Goal: Task Accomplishment & Management: Complete application form

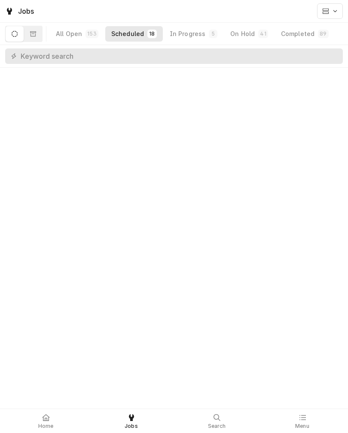
scroll to position [879, 0]
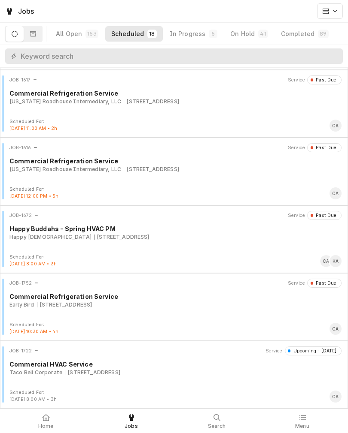
click at [182, 34] on div "In Progress" at bounding box center [188, 34] width 36 height 9
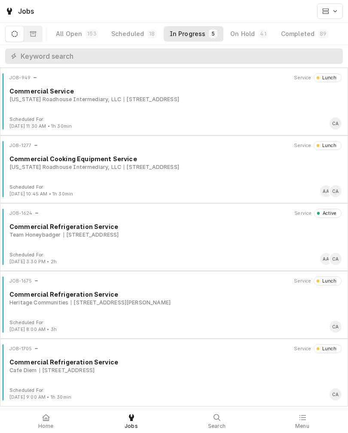
click at [49, 235] on div "Team Honeybadger" at bounding box center [35, 235] width 52 height 8
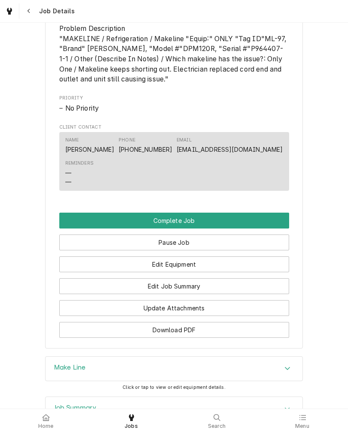
scroll to position [562, 0]
click at [91, 294] on button "Edit Job Summary" at bounding box center [174, 286] width 230 height 16
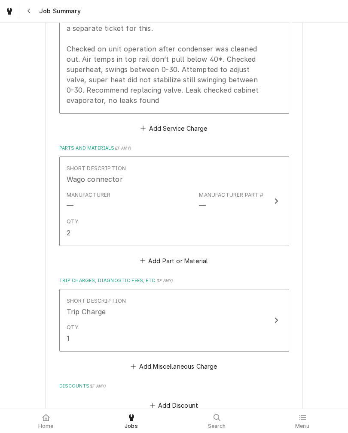
scroll to position [381, 0]
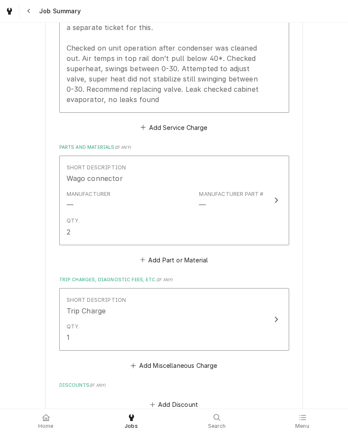
click at [191, 261] on button "Add Part or Material" at bounding box center [173, 260] width 71 height 12
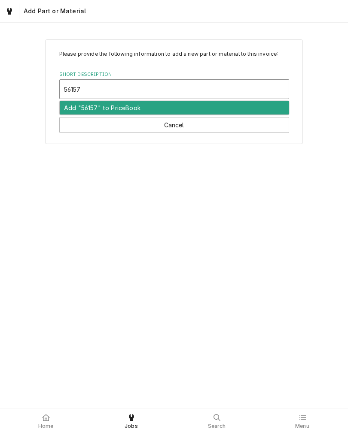
type input "561577"
click at [79, 109] on div "Add "561577" to PriceBook" at bounding box center [174, 107] width 229 height 13
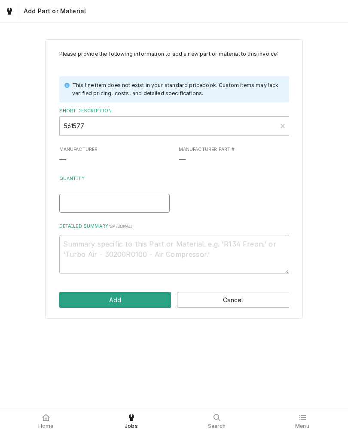
click at [69, 203] on input "Quantity" at bounding box center [114, 203] width 110 height 19
type textarea "x"
type input "1"
click at [74, 251] on textarea "Detailed Summary ( optional )" at bounding box center [174, 254] width 230 height 39
type textarea "x"
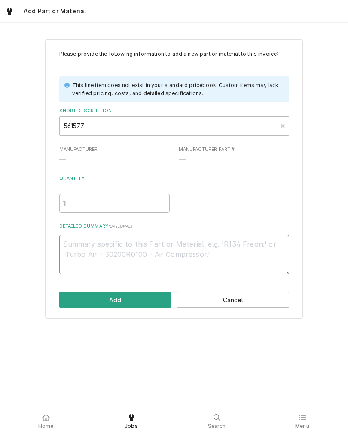
type textarea "L"
type textarea "x"
type textarea "Lo"
type textarea "x"
type textarea "Low"
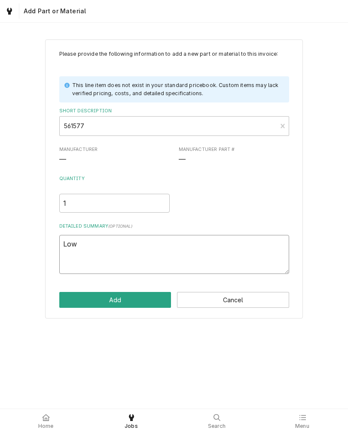
type textarea "x"
type textarea "Low"
type textarea "x"
type textarea "Low t"
type textarea "x"
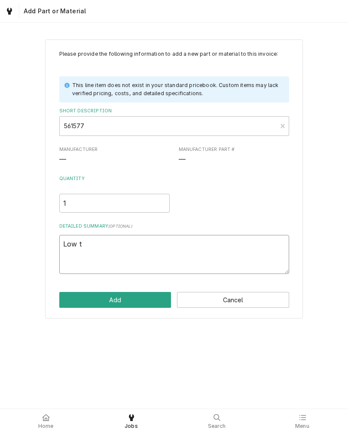
type textarea "Low te"
type textarea "x"
type textarea "Low tem"
type textarea "x"
type textarea "Low te"
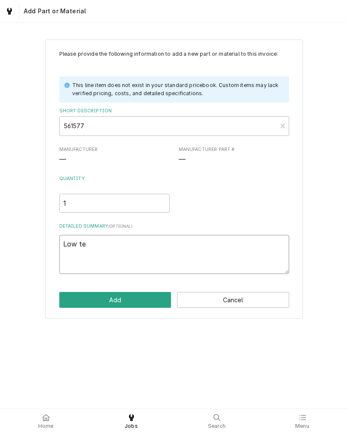
type textarea "x"
type textarea "Low t"
type textarea "x"
type textarea "Low"
type textarea "x"
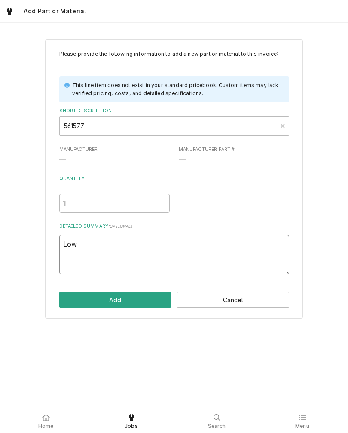
type textarea "Low"
type textarea "x"
type textarea "Lo"
type textarea "x"
type textarea "L"
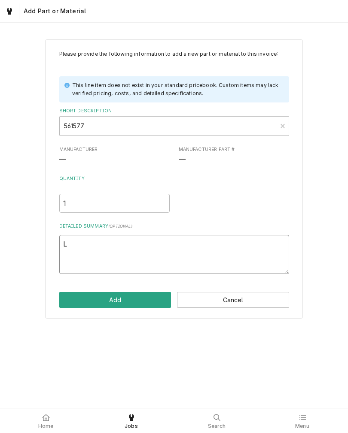
type textarea "x"
type textarea "T"
type textarea "x"
type textarea "Tx"
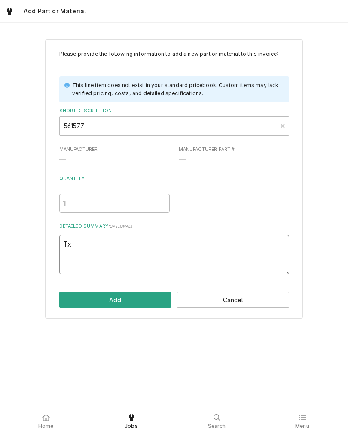
type textarea "x"
type textarea "T"
type textarea "x"
type textarea "TX"
type textarea "x"
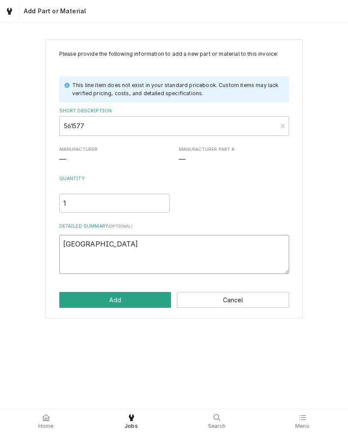
type textarea "TXV"
type textarea "x"
type textarea "TXV e"
type textarea "x"
type textarea "TXV"
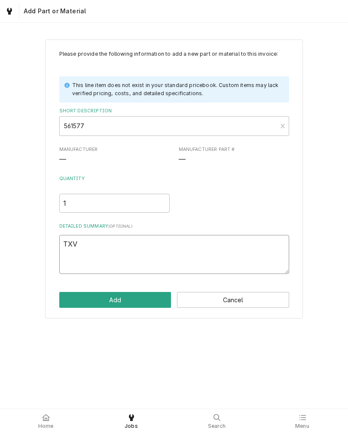
type textarea "x"
type textarea "TXV"
type textarea "x"
type textarea "TXV"
type textarea "x"
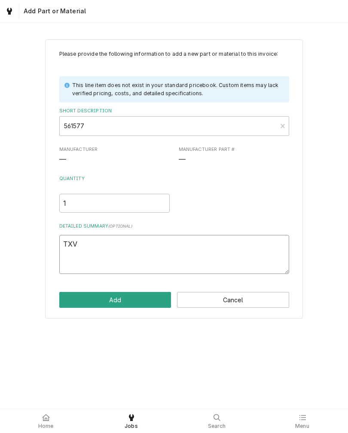
type textarea "TXV"
type textarea "x"
type textarea "TX"
type textarea "x"
type textarea "T"
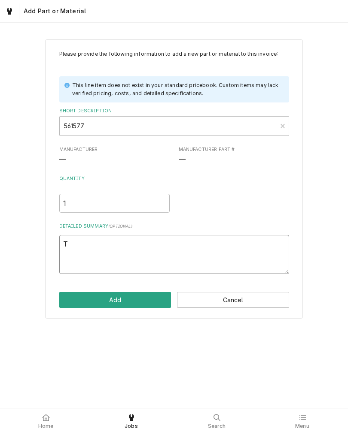
type textarea "x"
type textarea "T"
type textarea "x"
type textarea "Tx"
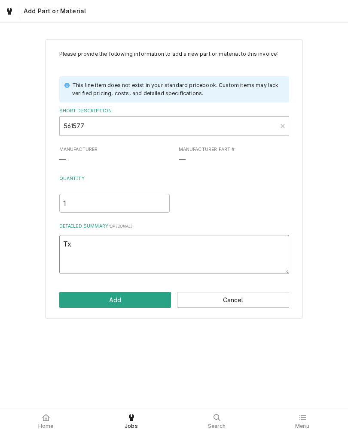
type textarea "x"
type textarea "Txv"
type textarea "x"
type textarea "Txv"
type textarea "x"
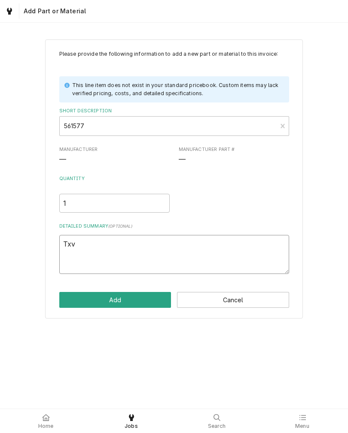
type textarea "Txv e"
type textarea "x"
type textarea "Txv ex"
type textarea "x"
type textarea "Txv exp"
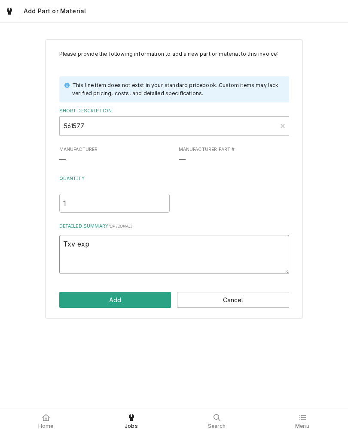
type textarea "x"
type textarea "Txv expa"
type textarea "x"
type textarea "Txv expan"
type textarea "x"
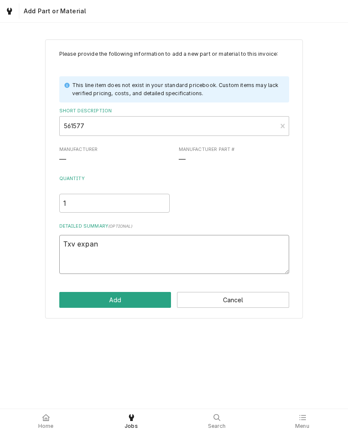
type textarea "Txv expans"
type textarea "x"
type textarea "Txv expansi"
type textarea "x"
type textarea "Txv expansio"
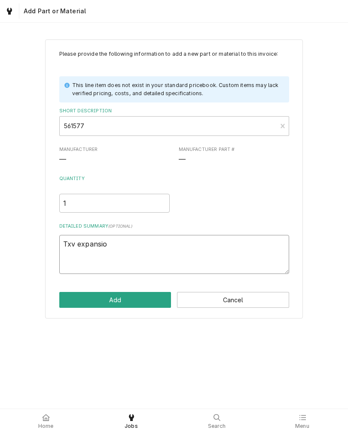
type textarea "x"
type textarea "Txv expansion"
type textarea "x"
type textarea "Txv expansion"
type textarea "x"
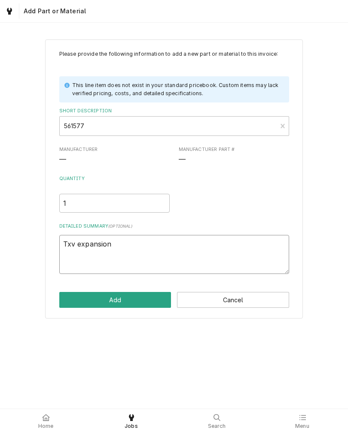
type textarea "Txv expansion v"
type textarea "x"
type textarea "Txv expansion val"
type textarea "x"
type textarea "Txv expansion valv"
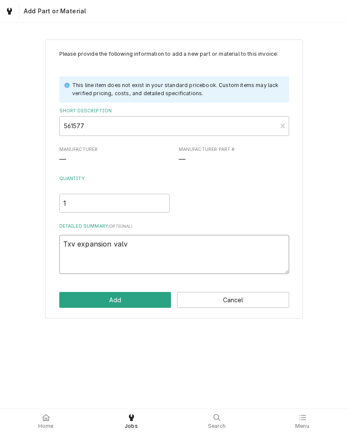
type textarea "x"
type textarea "Txv expansion valve"
type textarea "x"
type textarea "Txv"
click at [75, 296] on button "Add" at bounding box center [115, 300] width 112 height 16
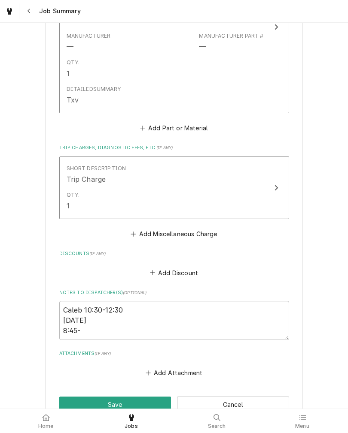
scroll to position [691, 0]
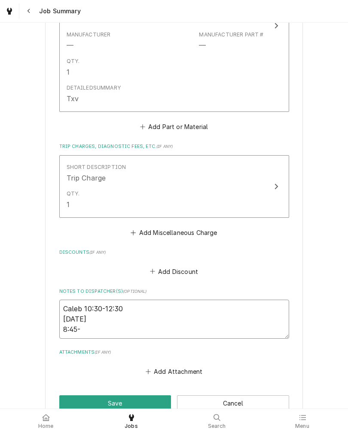
click at [97, 331] on textarea "Caleb 10:30-12:30 8/27 8:45-" at bounding box center [174, 319] width 230 height 39
type textarea "x"
type textarea "Caleb 10:30-12:30 8/27 8:45-3"
type textarea "x"
type textarea "Caleb 10:30-12:30 8/27 8:45-3:"
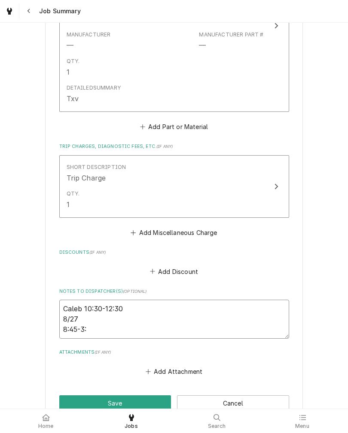
type textarea "x"
type textarea "Caleb 10:30-12:30 8/27 8:45-3:4"
type textarea "x"
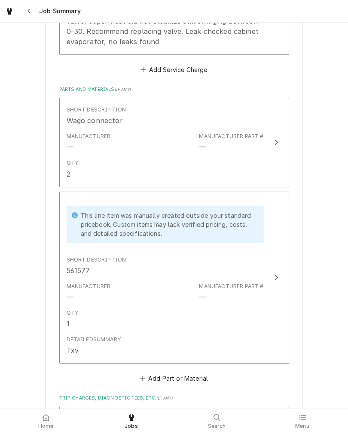
scroll to position [422, 0]
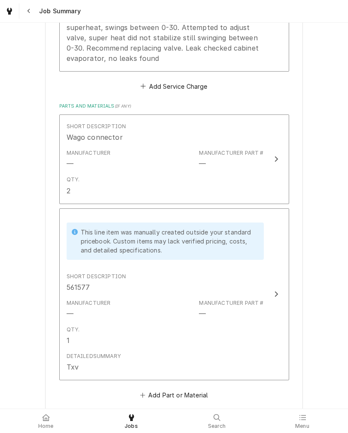
type textarea "Caleb 10:30-12:30 8/27 8:45-3:45"
click at [21, 232] on div "Team Honeybadger Dominos - St Mary’s Ave / 2728 St Marys Ave, Omaha, NE 68105 P…" at bounding box center [174, 153] width 348 height 1089
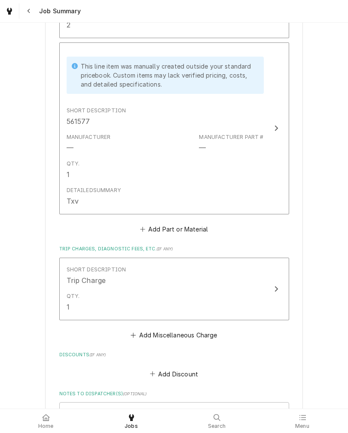
scroll to position [588, 0]
click at [190, 236] on button "Add Part or Material" at bounding box center [173, 230] width 71 height 12
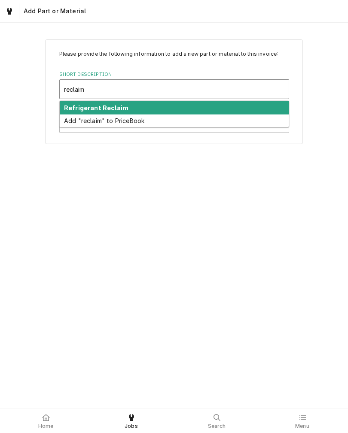
click at [71, 110] on strong "Refrigerant Reclaim" at bounding box center [96, 107] width 64 height 7
type input "reclaim"
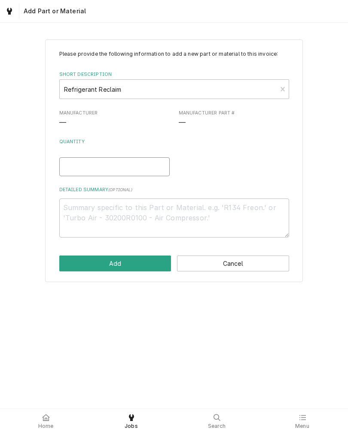
click at [65, 170] on input "Quantity" at bounding box center [114, 167] width 110 height 19
type textarea "x"
type input "1"
click at [66, 262] on button "Add" at bounding box center [115, 264] width 112 height 16
type textarea "x"
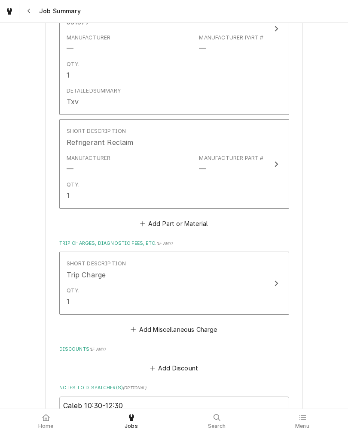
scroll to position [692, 0]
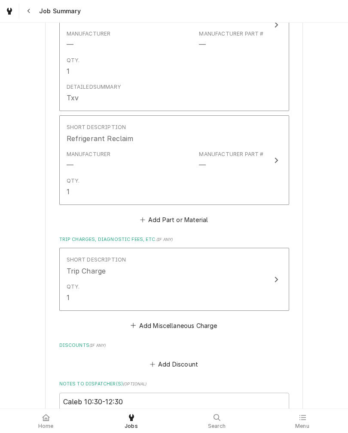
click at [197, 221] on button "Add Part or Material" at bounding box center [173, 220] width 71 height 12
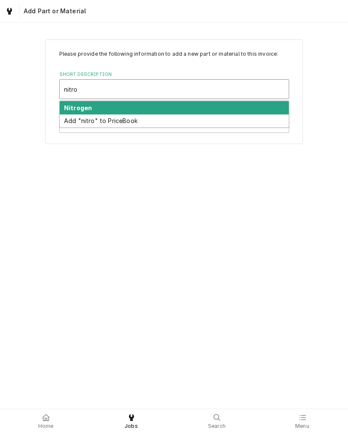
click at [69, 110] on strong "Nitrogen" at bounding box center [78, 107] width 28 height 7
type input "nitro"
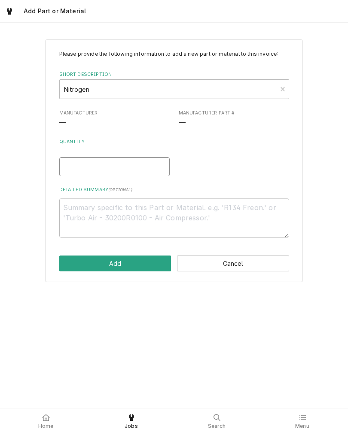
click at [65, 167] on input "Quantity" at bounding box center [114, 167] width 110 height 19
type textarea "x"
type input "1"
click at [66, 259] on button "Add" at bounding box center [115, 264] width 112 height 16
type textarea "x"
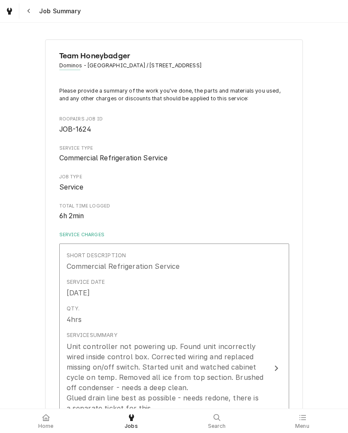
scroll to position [692, 0]
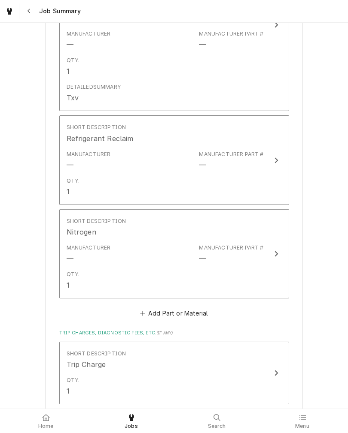
click at [201, 311] on button "Add Part or Material" at bounding box center [173, 314] width 71 height 12
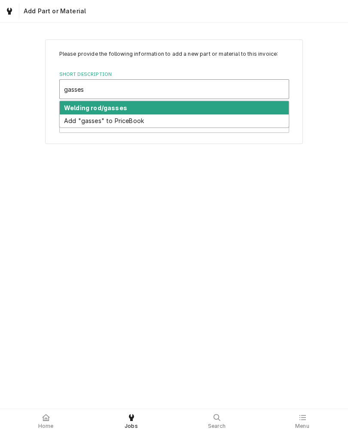
click at [67, 108] on strong "Welding rod/gasses" at bounding box center [95, 107] width 63 height 7
type input "gasses"
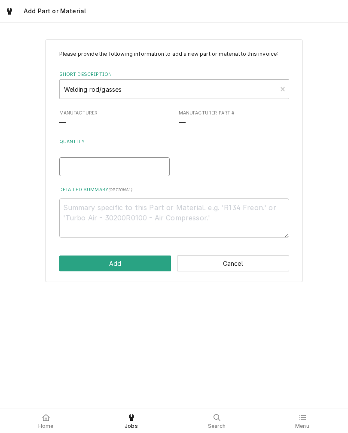
click at [72, 171] on input "Quantity" at bounding box center [114, 167] width 110 height 19
type textarea "x"
type input "1"
click at [67, 260] on button "Add" at bounding box center [115, 264] width 112 height 16
type textarea "x"
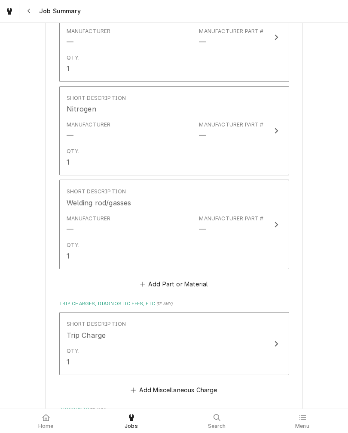
scroll to position [821, 0]
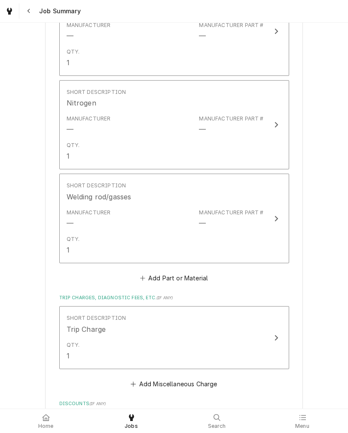
click at [200, 282] on button "Add Part or Material" at bounding box center [173, 279] width 71 height 12
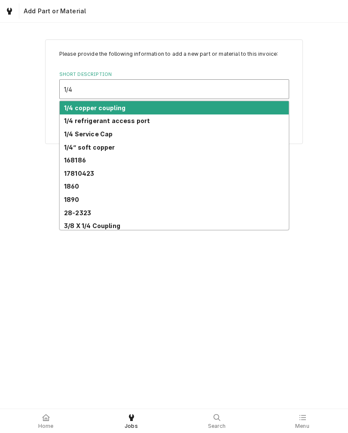
click at [81, 120] on strong "1/4 refrigerant access port" at bounding box center [107, 120] width 86 height 7
type input "1/4"
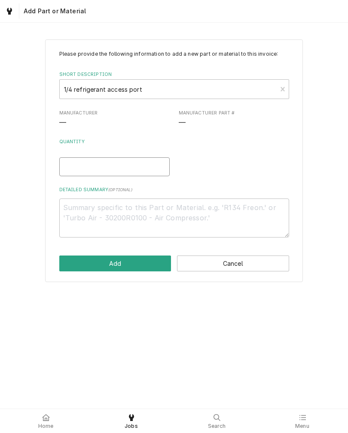
click at [70, 168] on input "Quantity" at bounding box center [114, 167] width 110 height 19
type textarea "x"
type input "1"
click at [75, 265] on button "Add" at bounding box center [115, 264] width 112 height 16
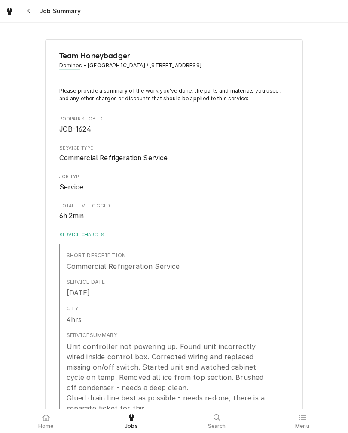
type textarea "x"
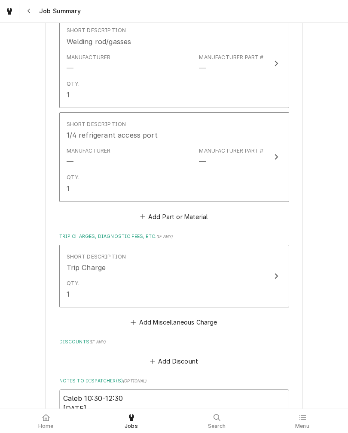
scroll to position [988, 0]
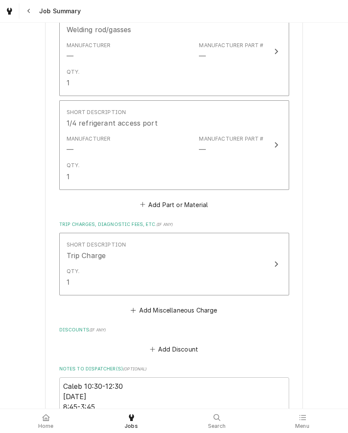
click at [197, 206] on button "Add Part or Material" at bounding box center [173, 205] width 71 height 12
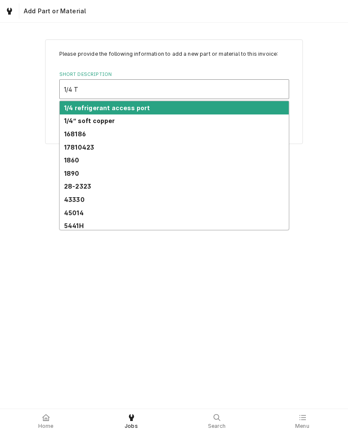
click at [72, 88] on input "1/4 T" at bounding box center [72, 89] width 16 height 14
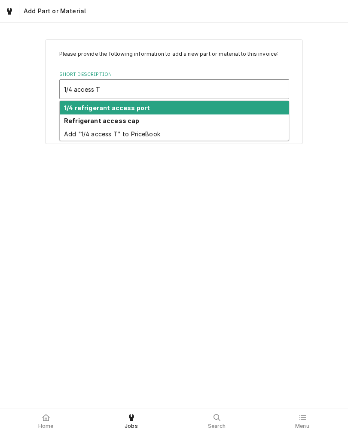
click at [78, 104] on strong "1/4 refrigerant access port" at bounding box center [107, 107] width 86 height 7
type input "1/4 access T"
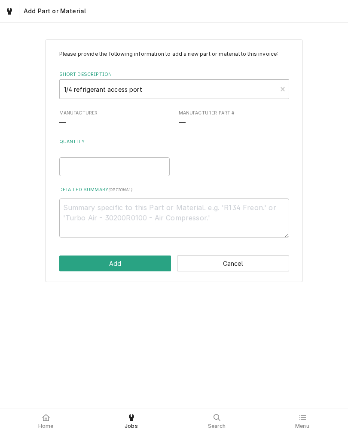
click at [268, 264] on button "Cancel" at bounding box center [233, 264] width 112 height 16
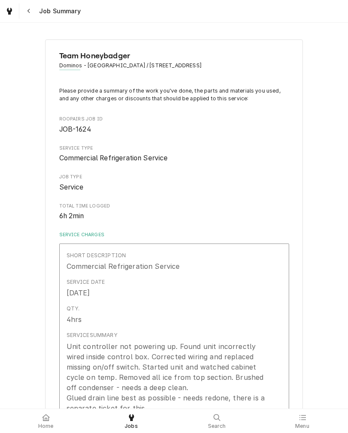
scroll to position [988, 0]
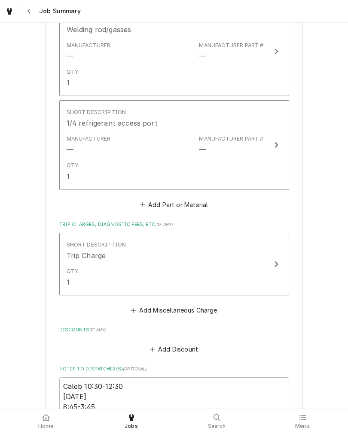
click at [263, 163] on button "Short Description 1/4 refrigerant access port Manufacturer — Manufacturer Part …" at bounding box center [174, 145] width 230 height 90
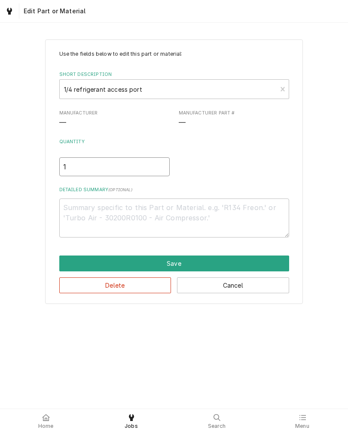
click at [69, 168] on input "1" at bounding box center [114, 167] width 110 height 19
type textarea "x"
type input "2"
click at [72, 263] on button "Save" at bounding box center [174, 264] width 230 height 16
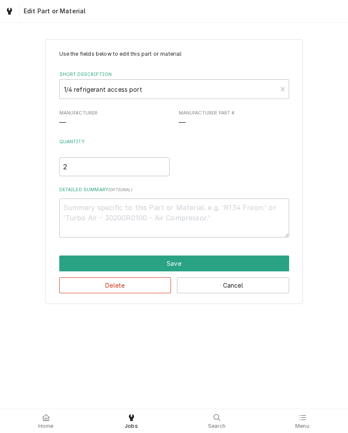
scroll to position [988, 0]
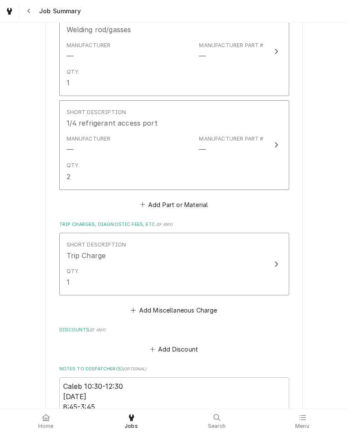
click at [194, 202] on button "Add Part or Material" at bounding box center [173, 205] width 71 height 12
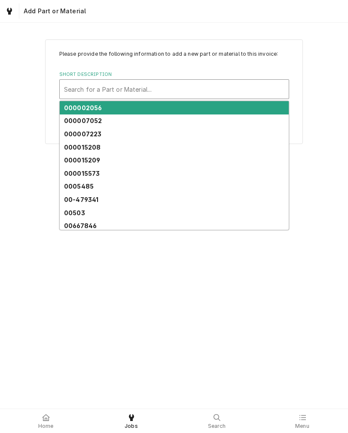
click at [198, 112] on div "000002056" at bounding box center [174, 107] width 229 height 13
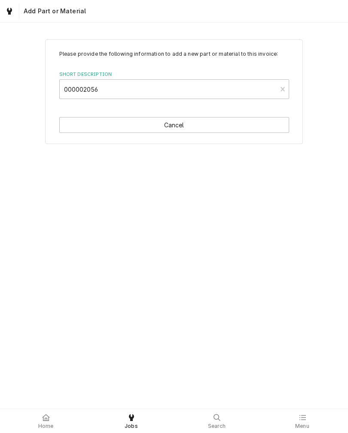
type textarea "x"
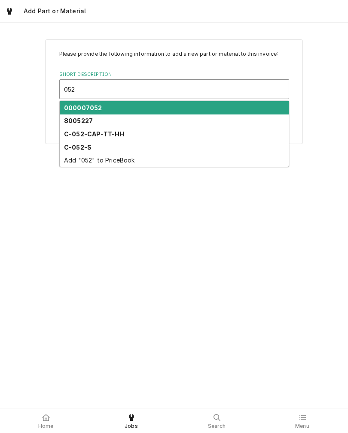
click at [74, 148] on strong "C-052-S" at bounding box center [77, 147] width 27 height 7
type input "052"
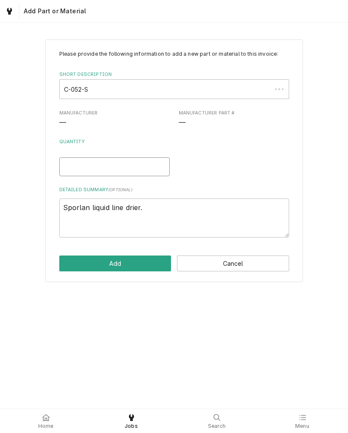
click at [63, 173] on input "Quantity" at bounding box center [114, 167] width 110 height 19
type textarea "x"
type input "1"
click at [69, 259] on button "Add" at bounding box center [115, 264] width 112 height 16
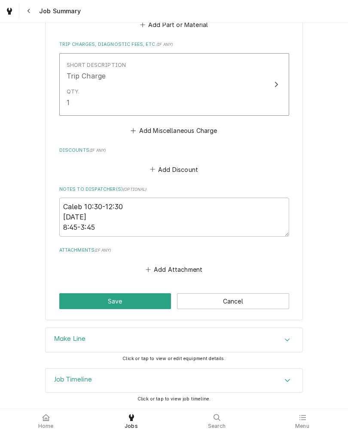
scroll to position [1295, 0]
click at [145, 300] on button "Save" at bounding box center [115, 302] width 112 height 16
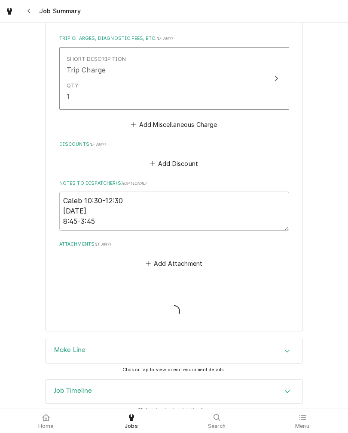
type textarea "x"
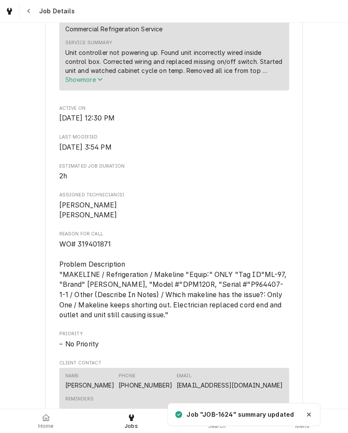
scroll to position [327, 0]
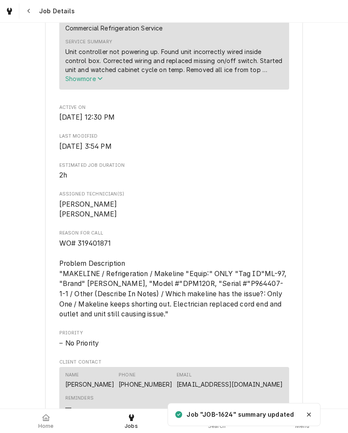
click at [68, 83] on button "Show more" at bounding box center [174, 78] width 218 height 9
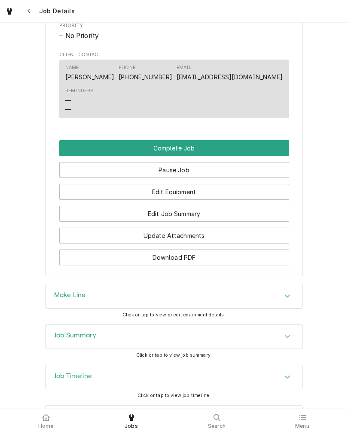
scroll to position [716, 0]
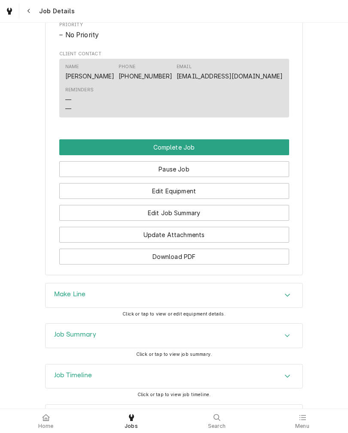
click at [258, 221] on button "Edit Job Summary" at bounding box center [174, 213] width 230 height 16
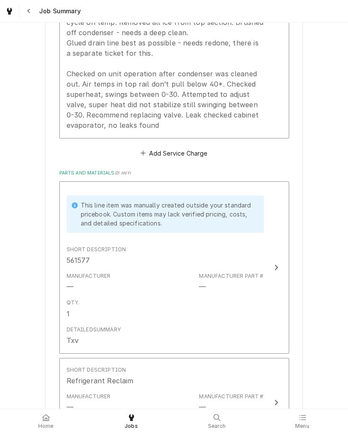
scroll to position [367, 0]
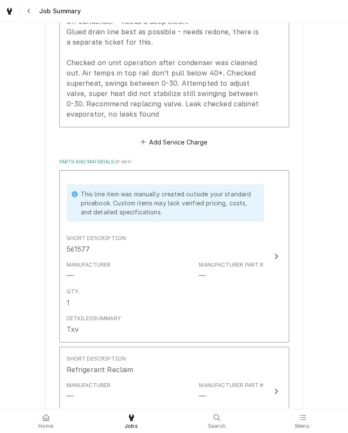
click at [198, 148] on button "Add Service Charge" at bounding box center [174, 142] width 70 height 12
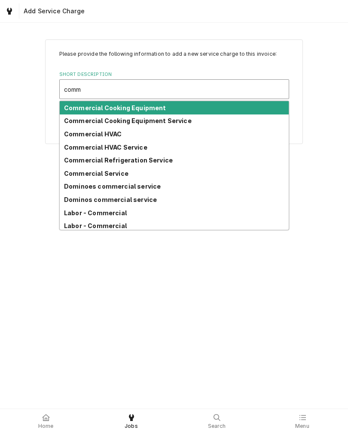
click at [69, 186] on strong "Dominoes commercial service" at bounding box center [112, 186] width 97 height 7
type input "comm"
type textarea "x"
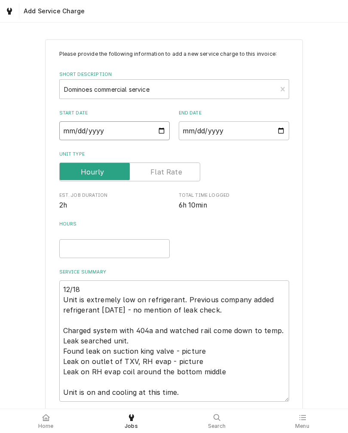
click at [67, 139] on input "Start Date" at bounding box center [114, 130] width 110 height 19
type input "2025-08-27"
type textarea "x"
click at [220, 133] on input "End Date" at bounding box center [234, 130] width 110 height 19
type input "2025-08-27"
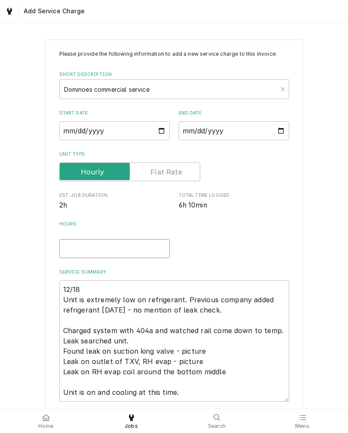
click at [66, 247] on input "Hours" at bounding box center [114, 248] width 110 height 19
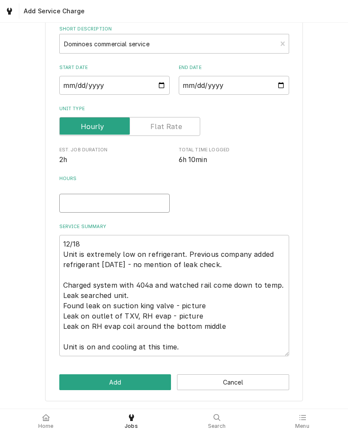
scroll to position [49, 0]
click at [231, 324] on textarea "12/18 Unit is extremely low on refrigerant. Previous company added refrigerant …" at bounding box center [174, 295] width 230 height 121
click at [235, 327] on textarea "12/18 Unit is extremely low on refrigerant. Previous company added refrigerant …" at bounding box center [174, 295] width 230 height 121
click at [235, 326] on textarea "12/18 Unit is extremely low on refrigerant. Previous company added refrigerant …" at bounding box center [174, 295] width 230 height 121
click at [235, 325] on textarea "12/18 Unit is extremely low on refrigerant. Previous company added refrigerant …" at bounding box center [174, 295] width 230 height 121
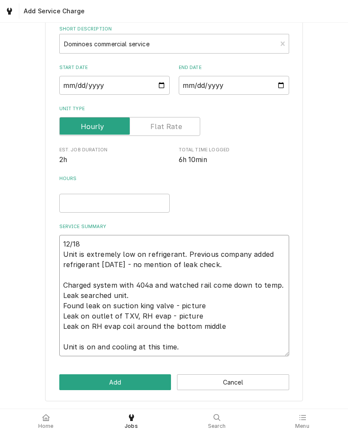
click at [234, 325] on textarea "12/18 Unit is extremely low on refrigerant. Previous company added refrigerant …" at bounding box center [174, 295] width 230 height 121
type textarea "x"
type textarea "12/18"
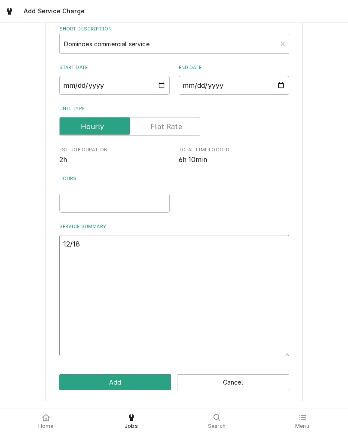
scroll to position [0, 0]
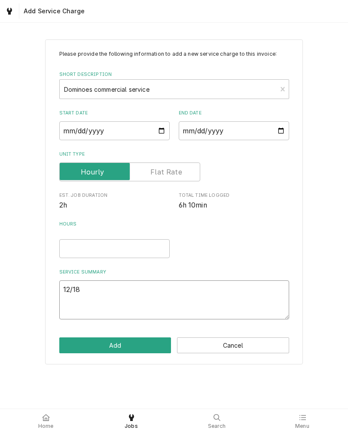
type textarea "x"
type textarea "12/1"
type textarea "x"
type textarea "12/"
type textarea "x"
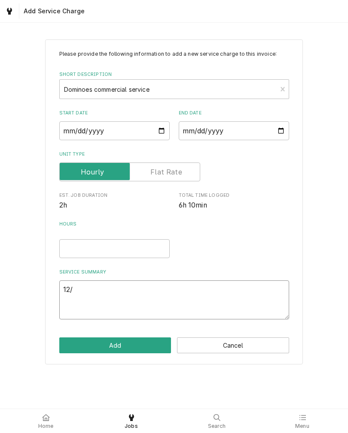
type textarea "12"
type textarea "x"
type textarea "1"
type textarea "x"
click at [67, 252] on input "Hours" at bounding box center [114, 248] width 110 height 19
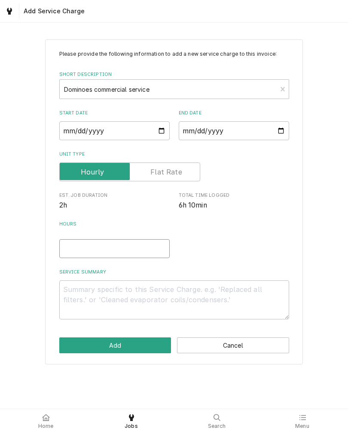
type textarea "x"
type input "7"
click at [72, 297] on textarea "Service Summary" at bounding box center [174, 300] width 230 height 39
type textarea "x"
type textarea "R"
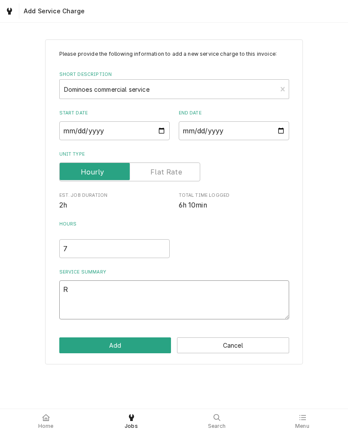
type textarea "x"
type textarea "Re"
type textarea "x"
type textarea "Rec"
type textarea "x"
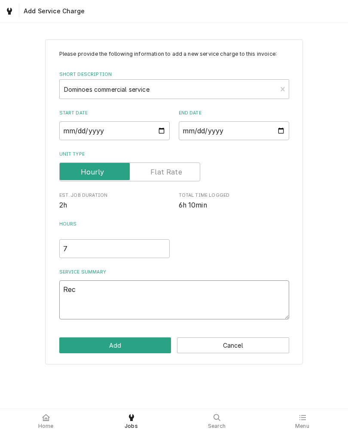
type textarea "Recl"
type textarea "x"
type textarea "Recla"
type textarea "x"
type textarea "Reclai"
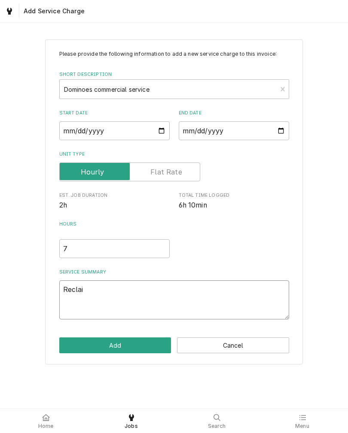
type textarea "x"
type textarea "Reclaim"
type textarea "x"
type textarea "Reclaime"
type textarea "x"
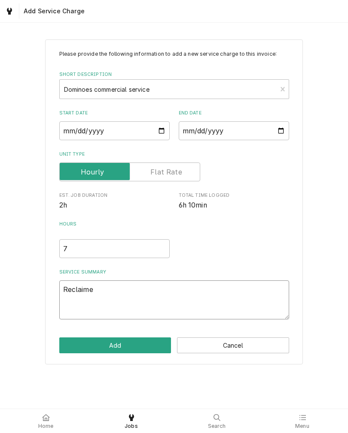
type textarea "Reclaimed"
type textarea "x"
type textarea "Reclaimed"
type textarea "x"
type textarea "Reclaimed r"
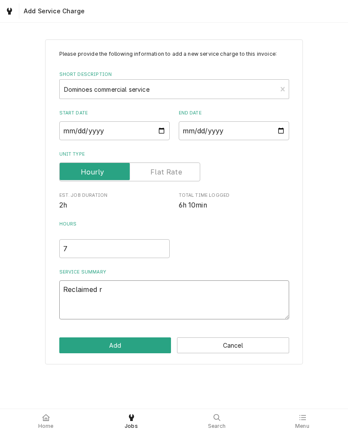
type textarea "x"
type textarea "Reclaimed re"
type textarea "x"
type textarea "Reclaimed ref"
type textarea "x"
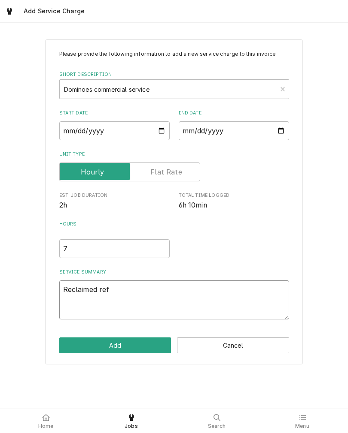
type textarea "Reclaimed refr"
type textarea "x"
type textarea "Reclaimed refri"
type textarea "x"
type textarea "Reclaimed refr"
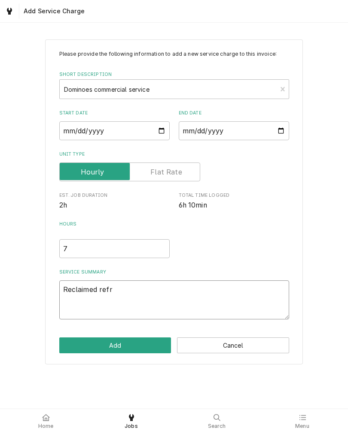
type textarea "x"
type textarea "Reclaimed refri"
type textarea "x"
type textarea "Reclaimed refrig"
type textarea "x"
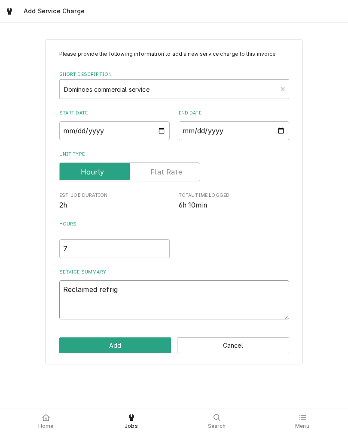
type textarea "Reclaimed refrige"
type textarea "x"
type textarea "Reclaimed refriger"
type textarea "x"
type textarea "Reclaimed refrigera"
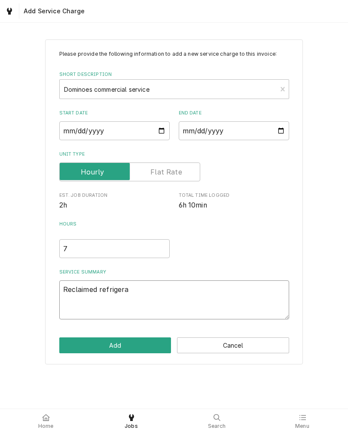
type textarea "x"
type textarea "Reclaimed refrigeran"
type textarea "x"
type textarea "Reclaimed refrigerant"
type textarea "x"
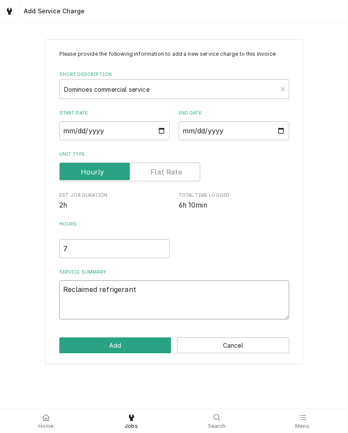
type textarea "Reclaimed refrigerant,"
type textarea "x"
type textarea "Reclaimed refrigerant,"
type textarea "x"
type textarea "Reclaimed refrigerant, c"
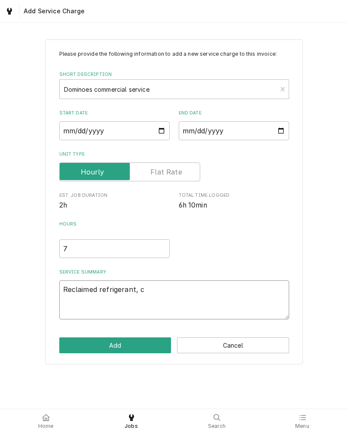
type textarea "x"
type textarea "Reclaimed refrigerant, cu"
type textarea "x"
type textarea "Reclaimed refrigerant, cut"
type textarea "x"
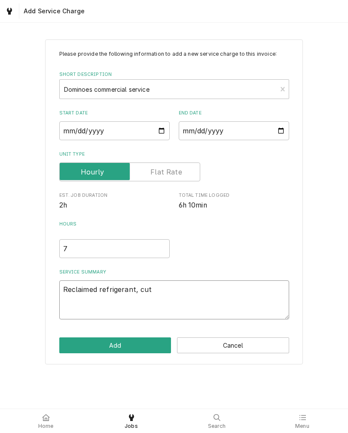
type textarea "Reclaimed refrigerant, cut"
type textarea "x"
type textarea "Reclaimed refrigerant, cut o"
type textarea "x"
type textarea "Reclaimed refrigerant, cut ou"
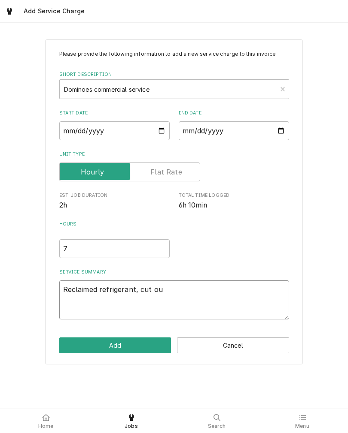
type textarea "x"
type textarea "Reclaimed refrigerant, cut out"
type textarea "x"
type textarea "Reclaimed refrigerant, cut out"
type textarea "x"
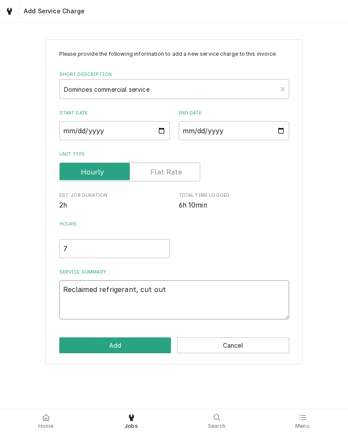
type textarea "Reclaimed refrigerant, cut out o"
type textarea "x"
type textarea "Reclaimed refrigerant, cut out ol"
type textarea "x"
type textarea "Reclaimed refrigerant, cut out old"
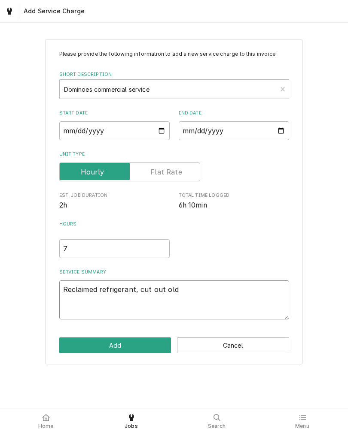
type textarea "x"
type textarea "Reclaimed refrigerant, cut out old"
type textarea "x"
type textarea "Reclaimed refrigerant, cut out old v"
type textarea "x"
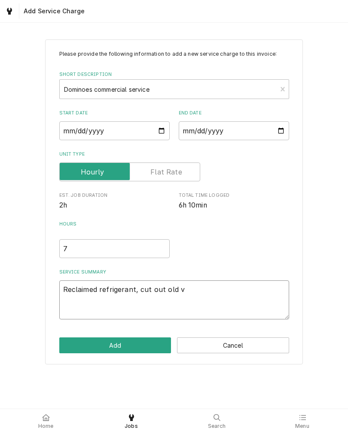
type textarea "Reclaimed refrigerant, cut out old va"
type textarea "x"
type textarea "Reclaimed refrigerant, cut out old val"
type textarea "x"
type textarea "Reclaimed refrigerant, cut out old valv"
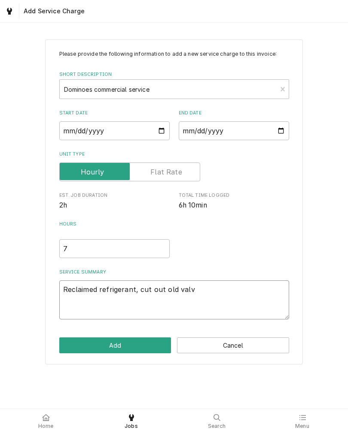
type textarea "x"
type textarea "Reclaimed refrigerant, cut out old valve"
type textarea "x"
type textarea "Reclaimed refrigerant, cut out old valve"
type textarea "x"
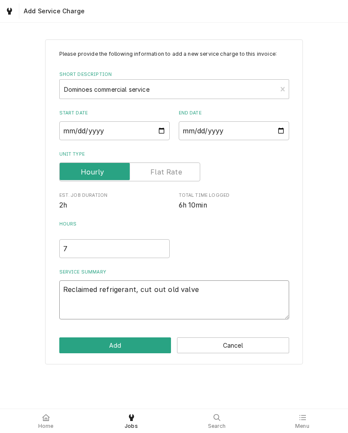
type textarea "Reclaimed refrigerant, cut out old valve a"
type textarea "x"
type textarea "Reclaimed refrigerant, cut out old valve an"
type textarea "x"
type textarea "Reclaimed refrigerant, cut out old valve and"
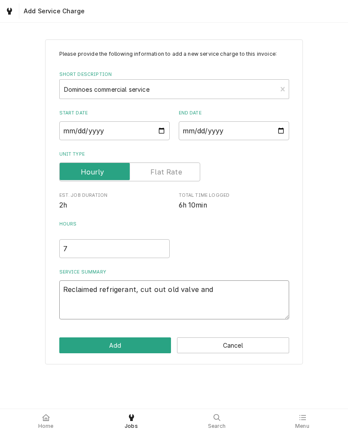
type textarea "x"
type textarea "Reclaimed refrigerant, cut out old valve and"
type textarea "x"
type textarea "Reclaimed refrigerant, cut out old valve and d"
type textarea "x"
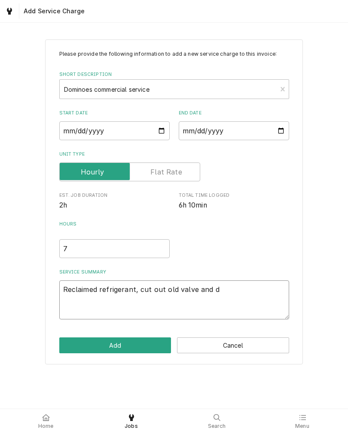
type textarea "Reclaimed refrigerant, cut out old valve and dr"
type textarea "x"
type textarea "Reclaimed refrigerant, cut out old valve and dri"
type textarea "x"
type textarea "Reclaimed refrigerant, cut out old valve and drie"
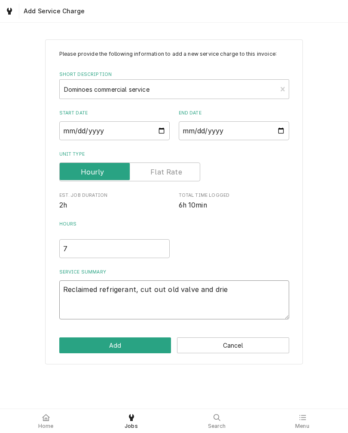
type textarea "x"
type textarea "Reclaimed refrigerant, cut out old valve and drier"
type textarea "x"
type textarea "Reclaimed refrigerant, cut out old valve and drier."
type textarea "x"
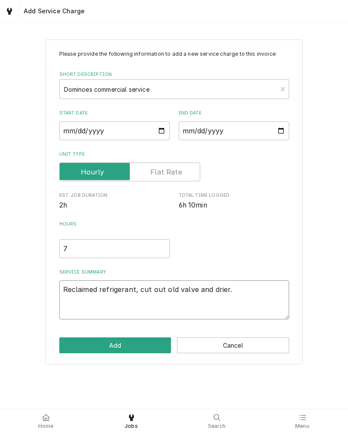
type textarea "Reclaimed refrigerant, cut out old valve and drier."
type textarea "x"
type textarea "Reclaimed refrigerant, cut out old valve and drier. S"
type textarea "x"
type textarea "Reclaimed refrigerant, cut out old valve and drier. So"
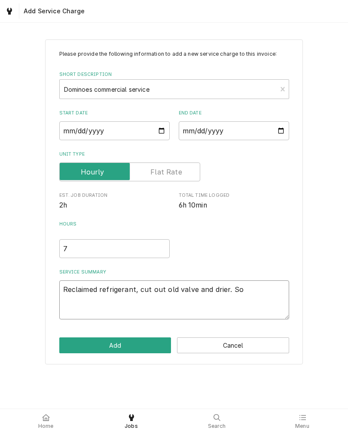
type textarea "x"
type textarea "Reclaimed refrigerant, cut out old valve and drier. Sol"
type textarea "x"
type textarea "Reclaimed refrigerant, cut out old valve and drier. Sold"
type textarea "x"
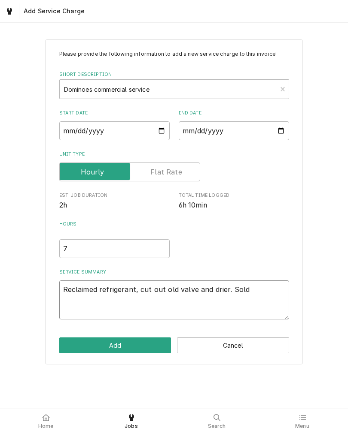
type textarea "Reclaimed refrigerant, cut out old valve and drier. Solde"
type textarea "x"
type textarea "Reclaimed refrigerant, cut out old valve and drier. Solder"
type textarea "x"
type textarea "Reclaimed refrigerant, cut out old valve and drier. Soldere"
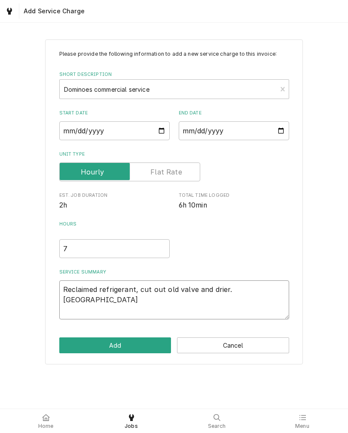
type textarea "x"
type textarea "Reclaimed refrigerant, cut out old valve and drier. Soldered"
type textarea "x"
type textarea "Reclaimed refrigerant, cut out old valve and drier. Soldered"
type textarea "x"
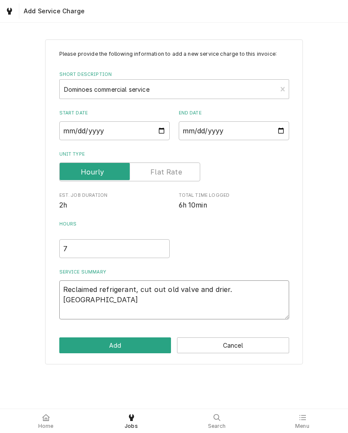
type textarea "Reclaimed refrigerant, cut out old valve and drier. Soldered i"
type textarea "x"
type textarea "Reclaimed refrigerant, cut out old valve and drier. Soldered in"
type textarea "x"
type textarea "Reclaimed refrigerant, cut out old valve and drier. Soldered in"
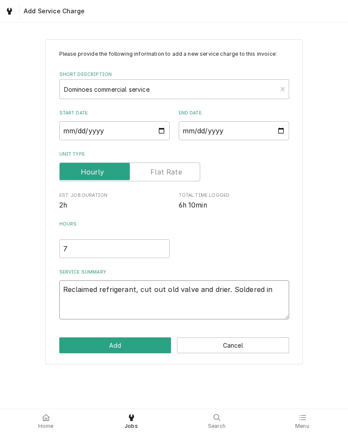
type textarea "x"
type textarea "Reclaimed refrigerant, cut out old valve and drier. Soldered in n"
type textarea "x"
type textarea "Reclaimed refrigerant, cut out old valve and drier. Soldered in ne"
type textarea "x"
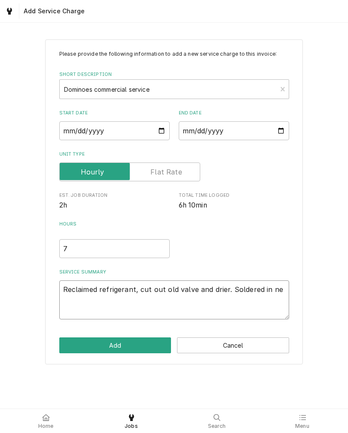
type textarea "Reclaimed refrigerant, cut out old valve and drier. Soldered in new"
type textarea "x"
type textarea "Reclaimed refrigerant, cut out old valve and drier. Soldered in new"
type textarea "x"
type textarea "Reclaimed refrigerant, cut out old valve and drier. Soldered in new v"
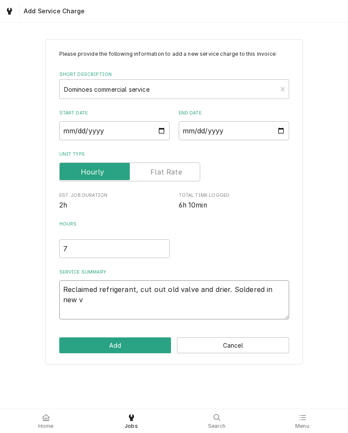
type textarea "x"
type textarea "Reclaimed refrigerant, cut out old valve and drier. Soldered in new va"
type textarea "x"
type textarea "Reclaimed refrigerant, cut out old valve and drier. Soldered in new val"
type textarea "x"
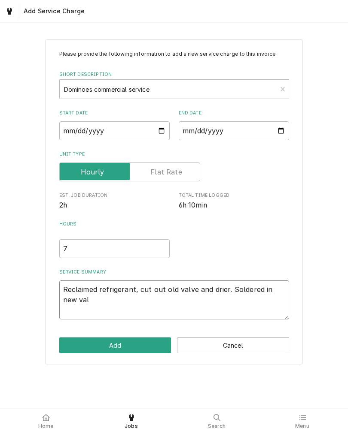
type textarea "Reclaimed refrigerant, cut out old valve and drier. Soldered in new valc"
type textarea "x"
type textarea "Reclaimed refrigerant, cut out old valve and drier. Soldered in new val"
type textarea "x"
type textarea "Reclaimed refrigerant, cut out old valve and drier. Soldered in new valv"
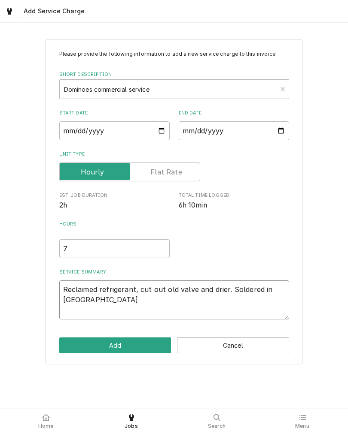
type textarea "x"
type textarea "Reclaimed refrigerant, cut out old valve and drier. Soldered in new valve"
type textarea "x"
type textarea "Reclaimed refrigerant, cut out old valve and drier. Soldered in new valve"
type textarea "x"
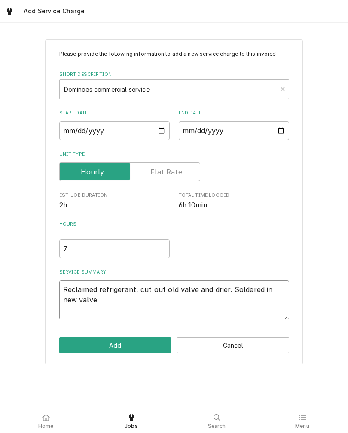
type textarea "Reclaimed refrigerant, cut out old valve and drier. Soldered in new valve a"
type textarea "x"
type textarea "Reclaimed refrigerant, cut out old valve and drier. Soldered in new valve an"
type textarea "x"
type textarea "Reclaimed refrigerant, cut out old valve and drier. Soldered in new valve and"
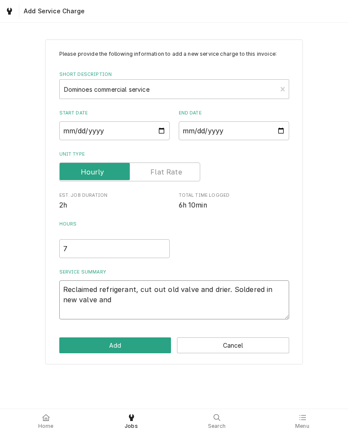
type textarea "x"
type textarea "Reclaimed refrigerant, cut out old valve and drier. Soldered in new valve and"
type textarea "x"
type textarea "Reclaimed refrigerant, cut out old valve and drier. Soldered in new valve and d"
type textarea "x"
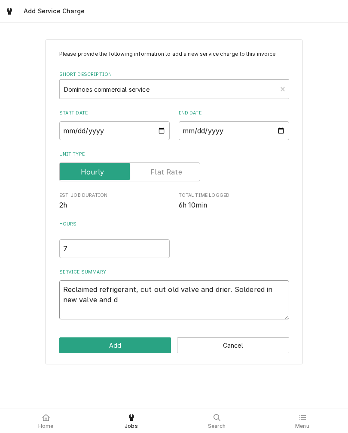
type textarea "Reclaimed refrigerant, cut out old valve and drier. Soldered in new valve and dr"
type textarea "x"
type textarea "Reclaimed refrigerant, cut out old valve and drier. Soldered in new valve and d…"
type textarea "x"
type textarea "Reclaimed refrigerant, cut out old valve and drier. Soldered in new valve and d…"
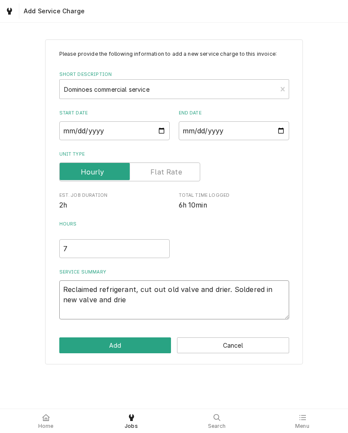
type textarea "x"
type textarea "Reclaimed refrigerant, cut out old valve and drier. Soldered in new valve and d…"
type textarea "x"
type textarea "Reclaimed refrigerant, cut out old valve and drier. Soldered in new valve and d…"
type textarea "x"
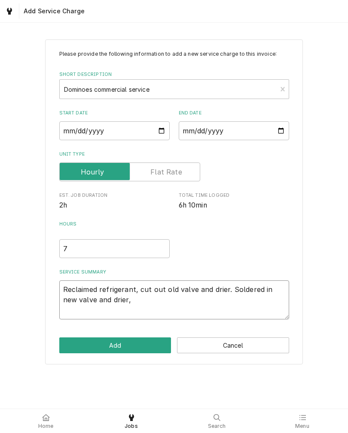
type textarea "Reclaimed refrigerant, cut out old valve and drier. Soldered in new valve and d…"
type textarea "x"
type textarea "Reclaimed refrigerant, cut out old valve and drier. Soldered in new valve and d…"
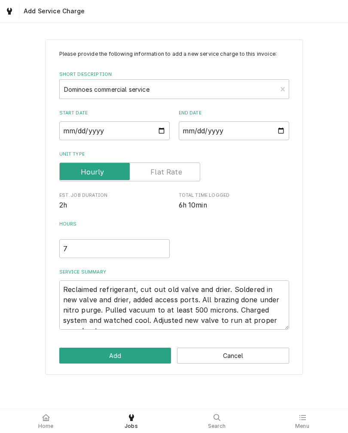
click at [123, 360] on button "Add" at bounding box center [115, 356] width 112 height 16
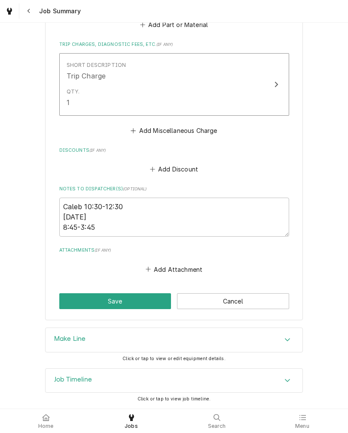
scroll to position [1457, 0]
click at [140, 303] on button "Save" at bounding box center [115, 302] width 112 height 16
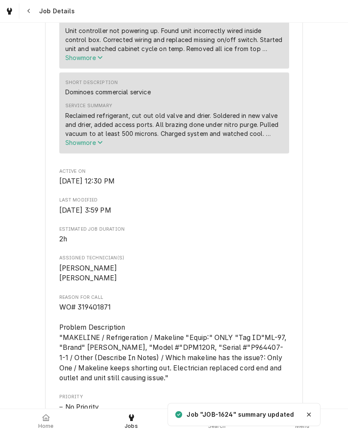
scroll to position [339, 0]
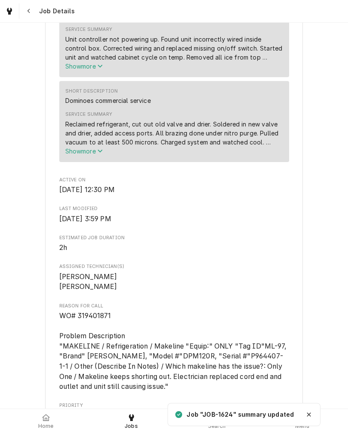
click at [94, 155] on span "Show more" at bounding box center [84, 151] width 38 height 7
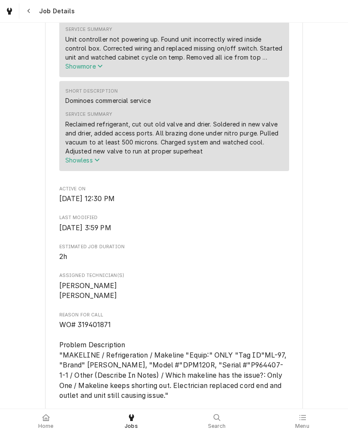
click at [102, 69] on icon "Service Summary" at bounding box center [99, 66] width 5 height 6
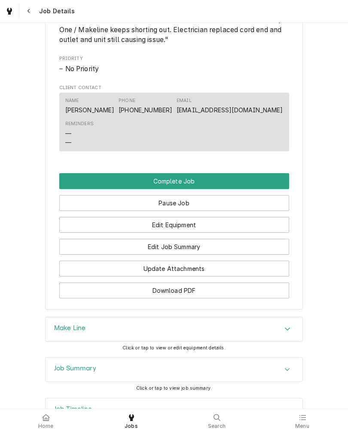
scroll to position [777, 0]
click at [258, 189] on button "Complete Job" at bounding box center [174, 181] width 230 height 16
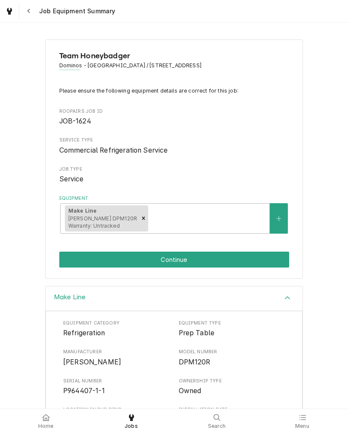
click at [239, 265] on button "Continue" at bounding box center [174, 260] width 230 height 16
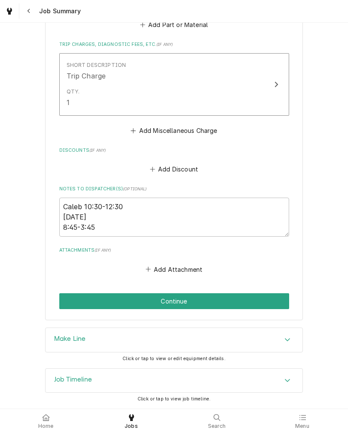
scroll to position [1457, 0]
click at [244, 300] on button "Continue" at bounding box center [174, 302] width 230 height 16
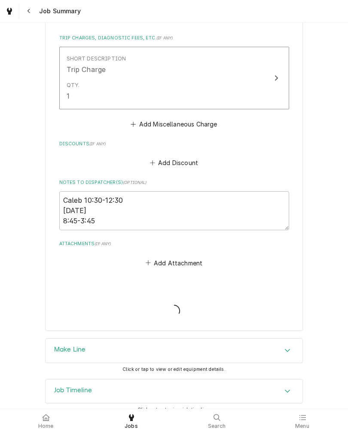
type textarea "x"
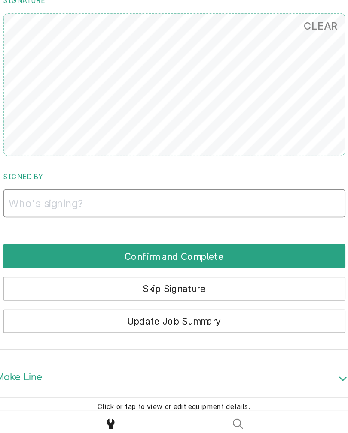
click at [212, 261] on input "Signed By" at bounding box center [174, 270] width 230 height 19
type input "Ashley Santiago"
click at [59, 297] on button "Confirm and Complete" at bounding box center [174, 305] width 230 height 16
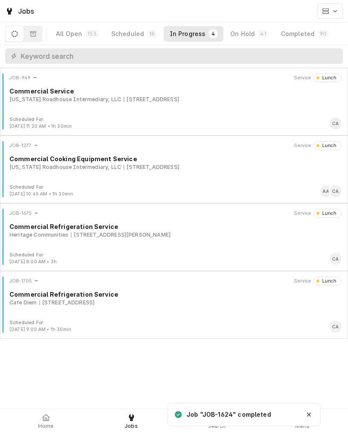
click at [41, 418] on div at bounding box center [46, 418] width 10 height 10
